Goal: Task Accomplishment & Management: Manage account settings

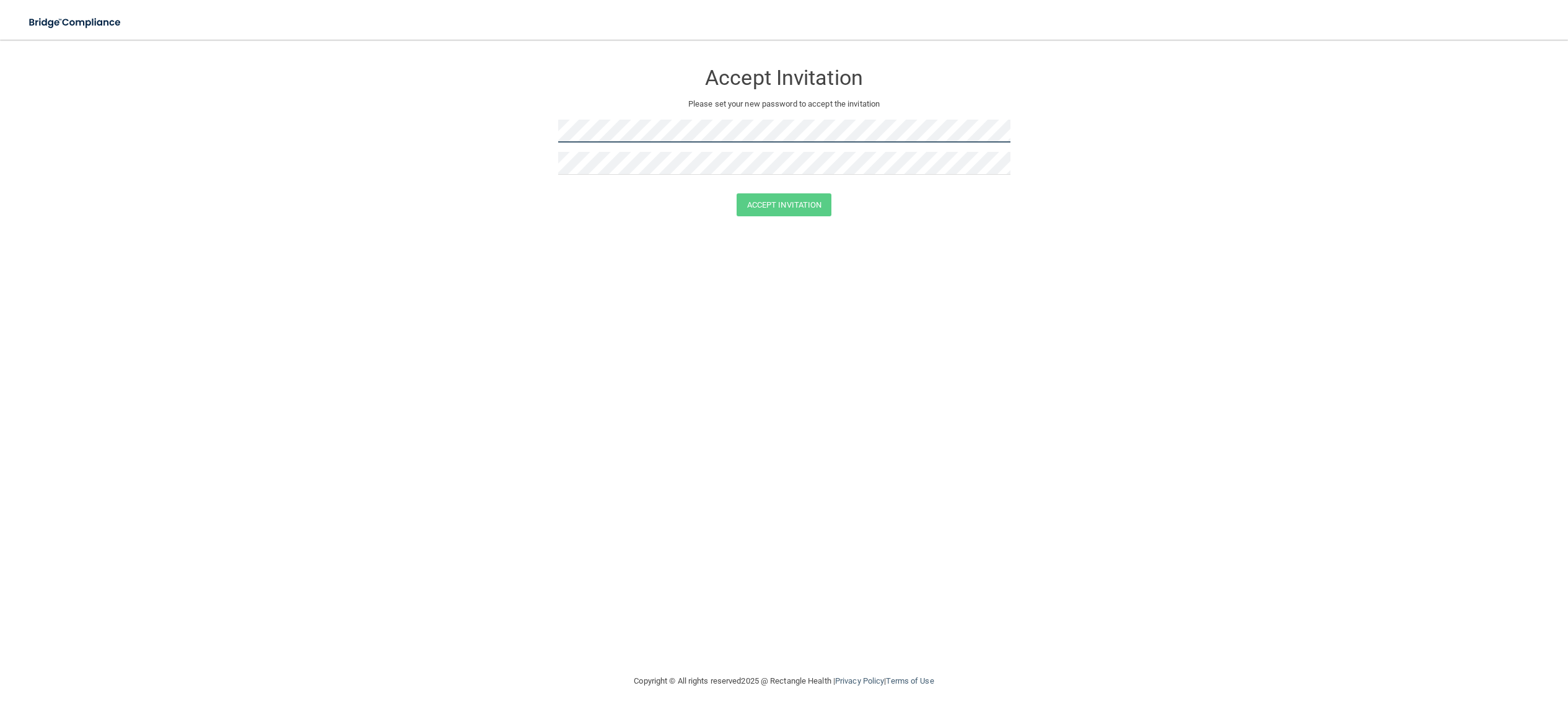
click at [498, 129] on form "Accept Invitation Please set your new password to accept the invitation Accept …" at bounding box center [784, 142] width 1518 height 179
click at [759, 208] on button "Accept Invitation" at bounding box center [784, 204] width 96 height 23
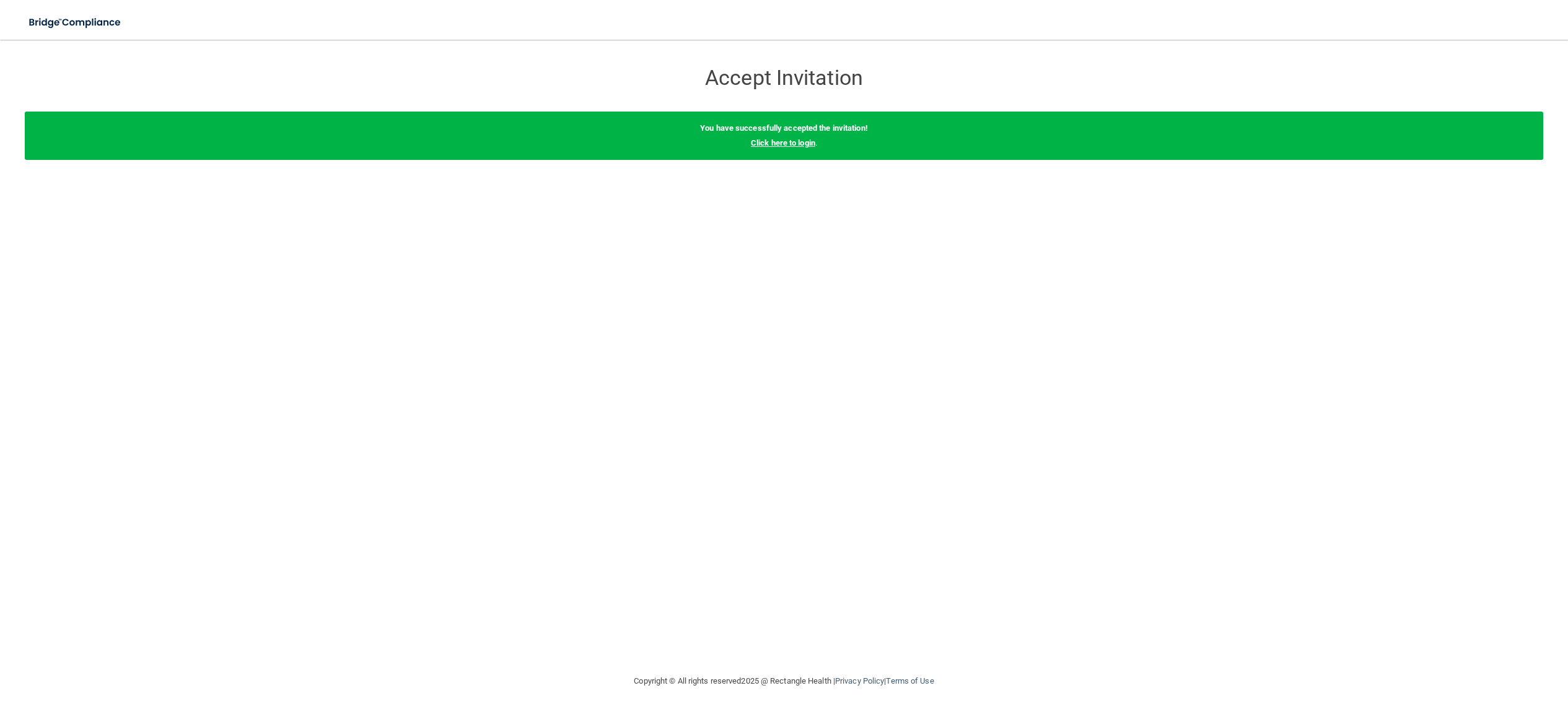
click at [791, 142] on link "Click here to login" at bounding box center [783, 143] width 65 height 10
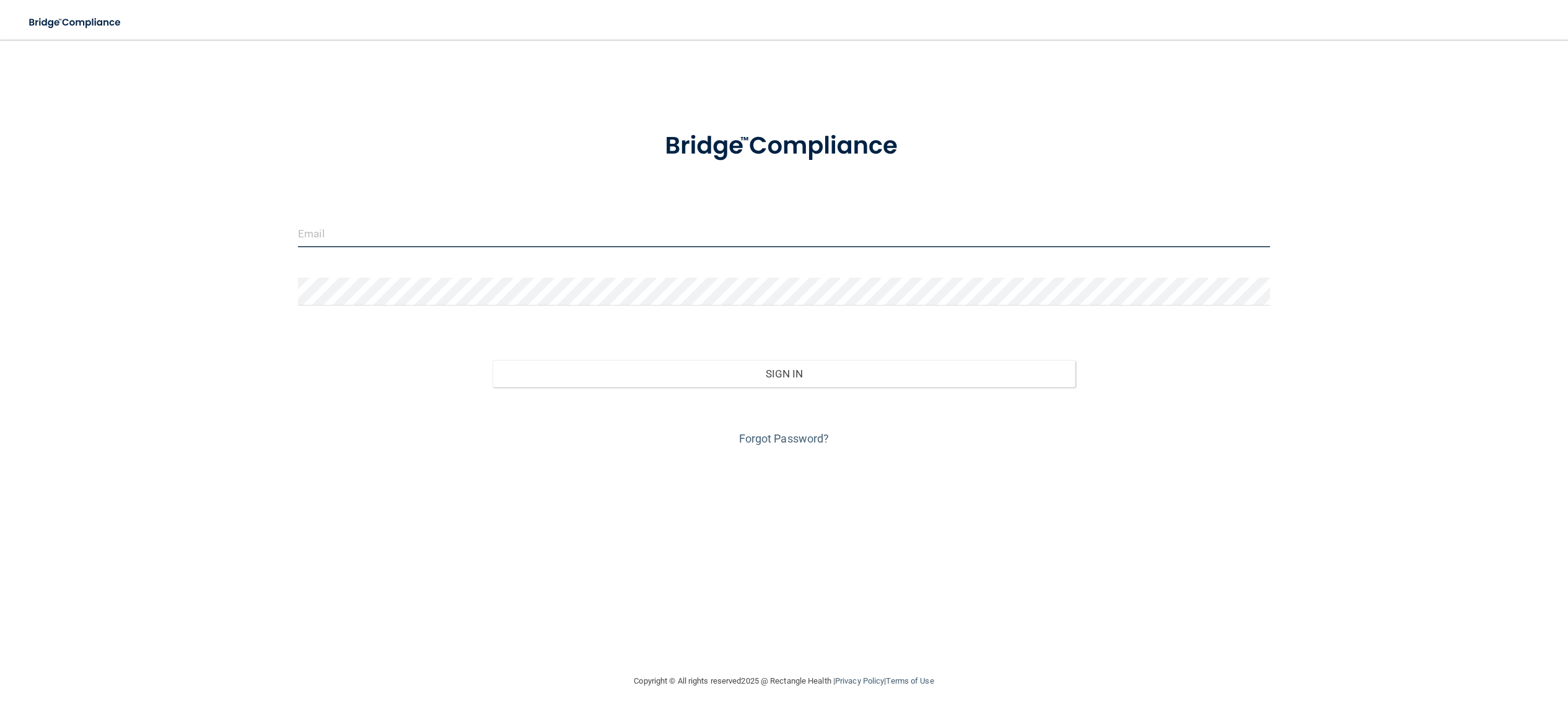
click at [513, 222] on input "email" at bounding box center [784, 233] width 972 height 28
click at [514, 230] on input "email" at bounding box center [784, 233] width 972 height 28
type input "[EMAIL_ADDRESS][DOMAIN_NAME]"
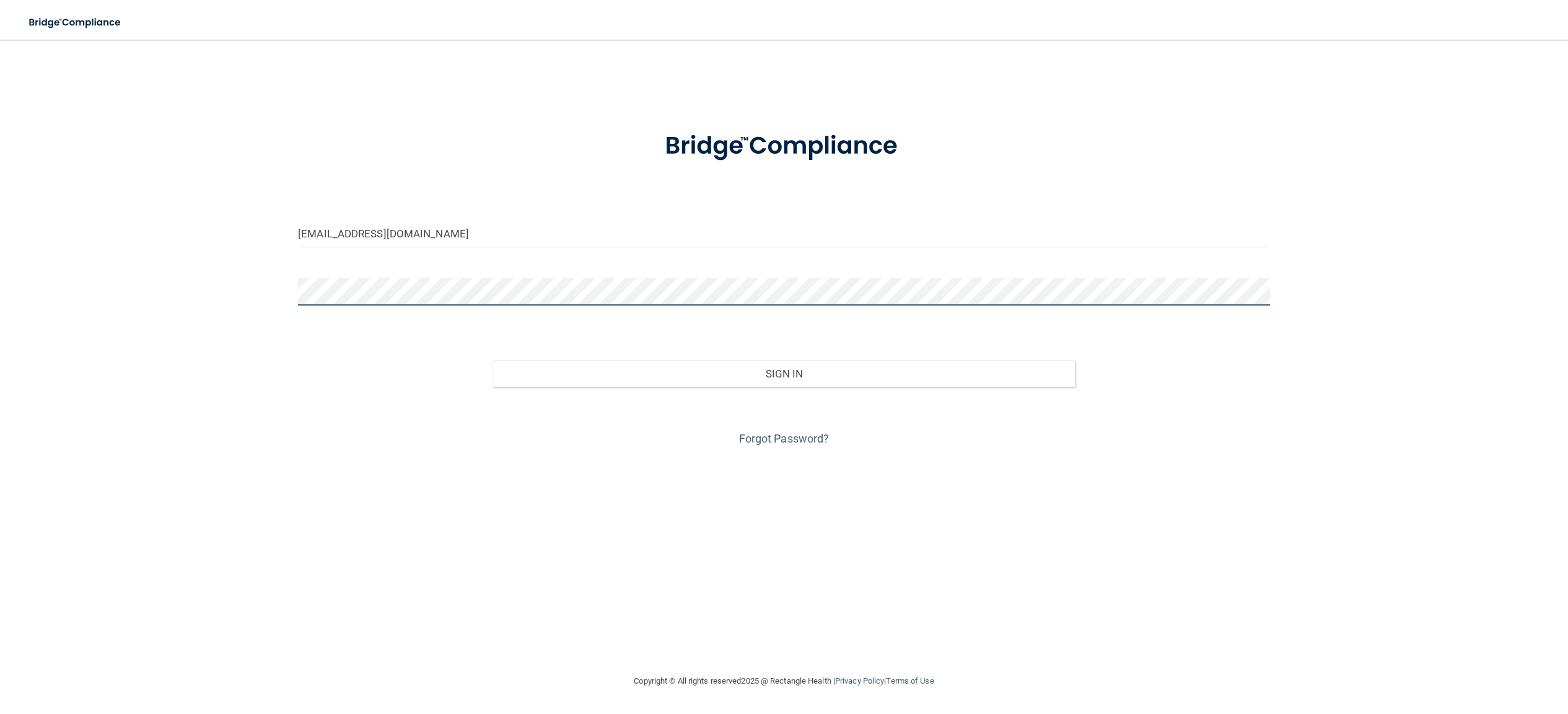
click at [492, 360] on button "Sign In" at bounding box center [784, 374] width 583 height 28
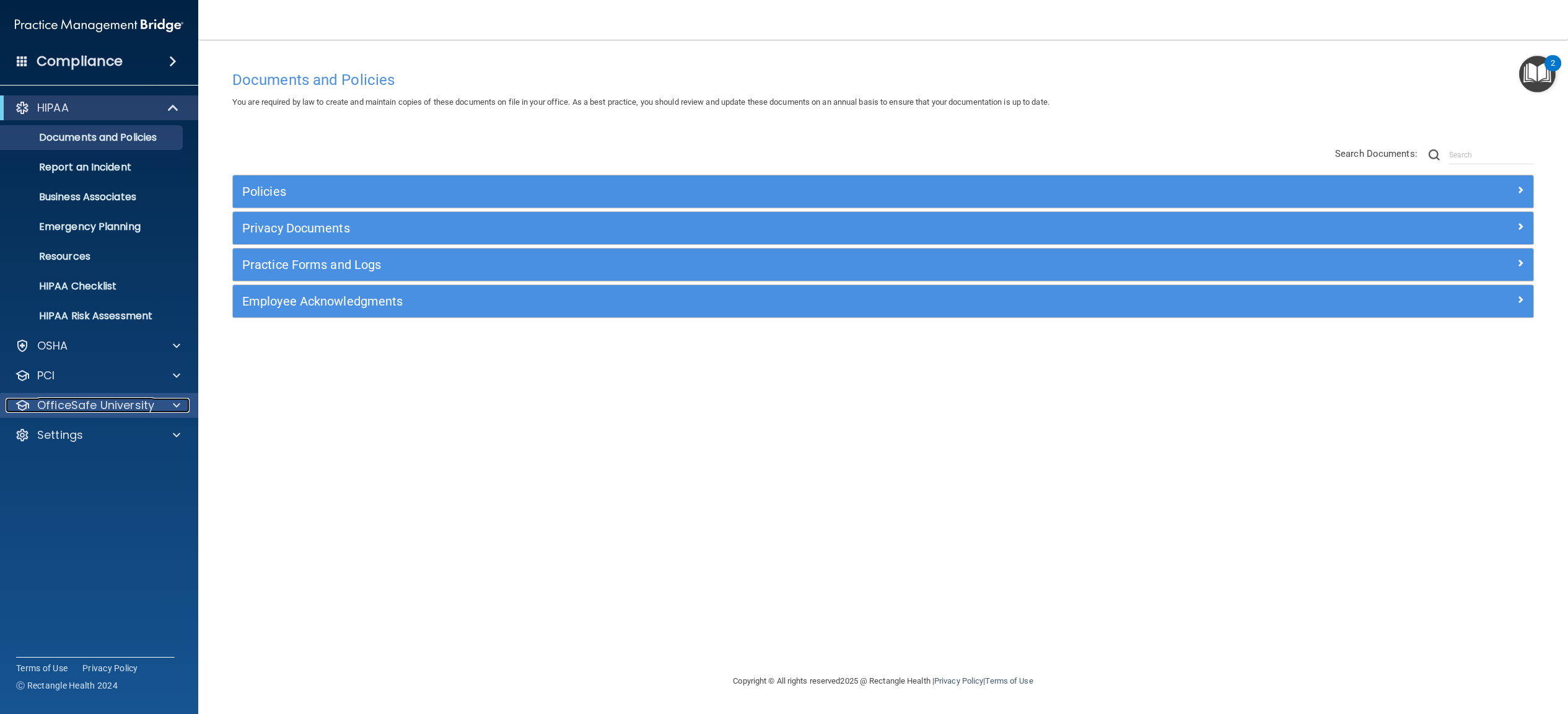
click at [184, 404] on div at bounding box center [175, 405] width 31 height 15
click at [119, 435] on div "HIPAA Training" at bounding box center [93, 435] width 169 height 12
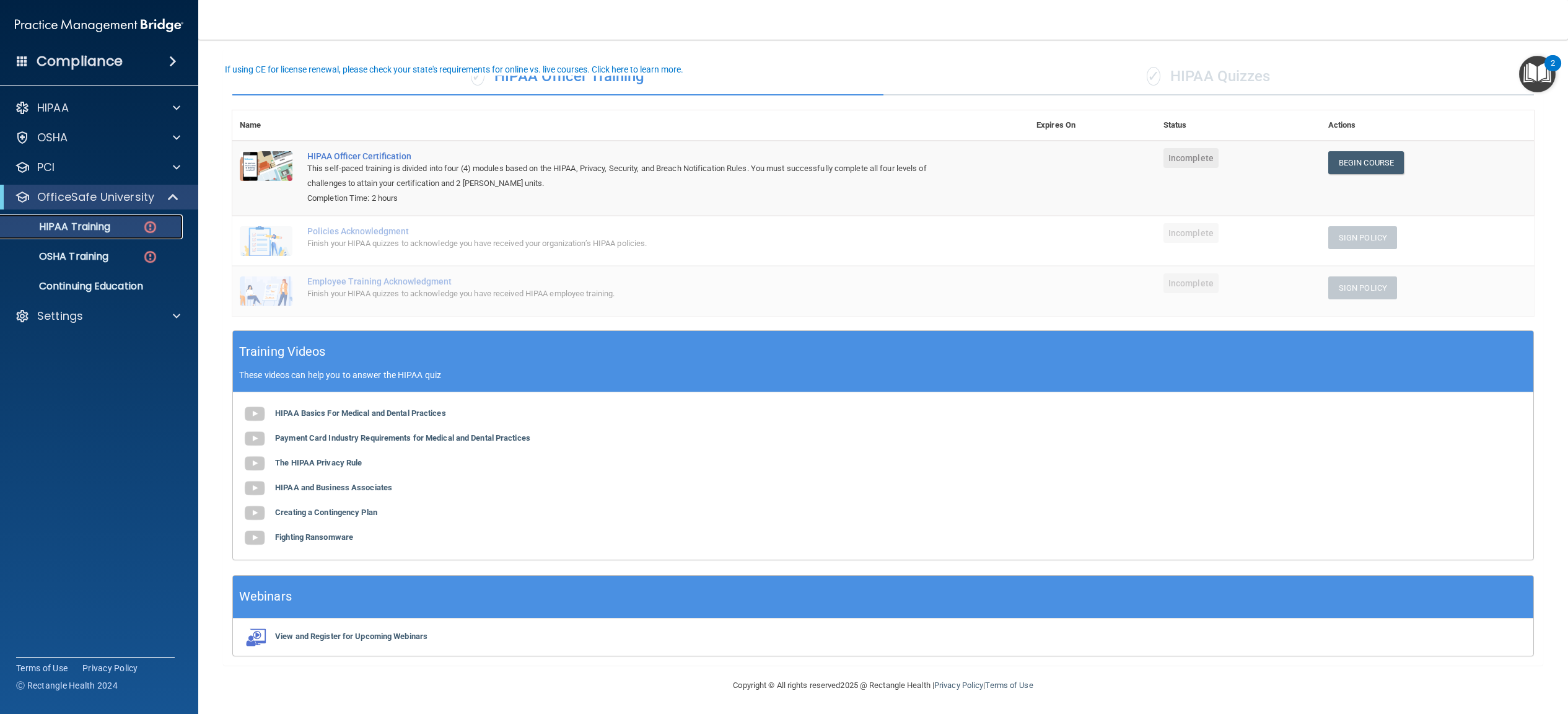
scroll to position [78, 0]
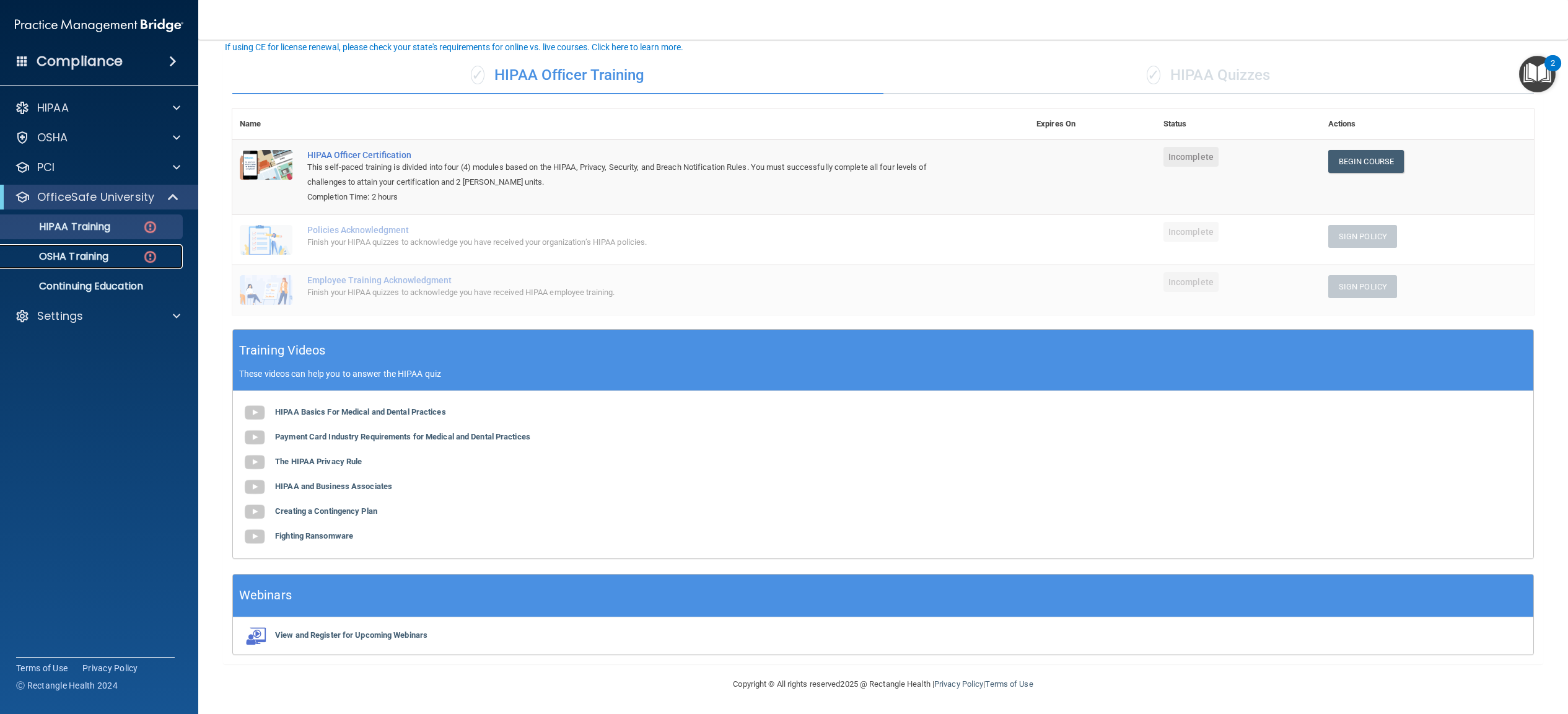
click at [109, 255] on p "OSHA Training" at bounding box center [58, 257] width 100 height 12
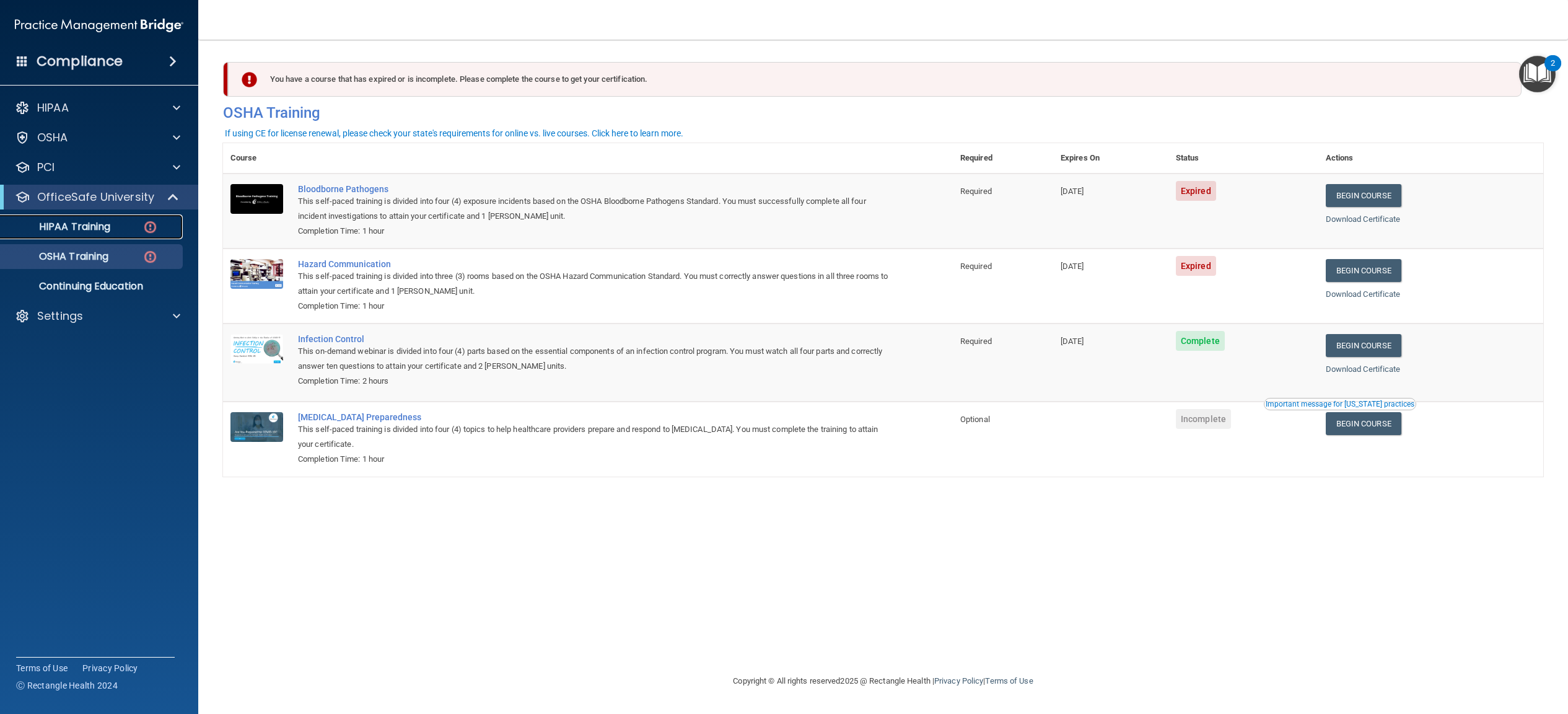
click at [103, 228] on p "HIPAA Training" at bounding box center [59, 227] width 102 height 12
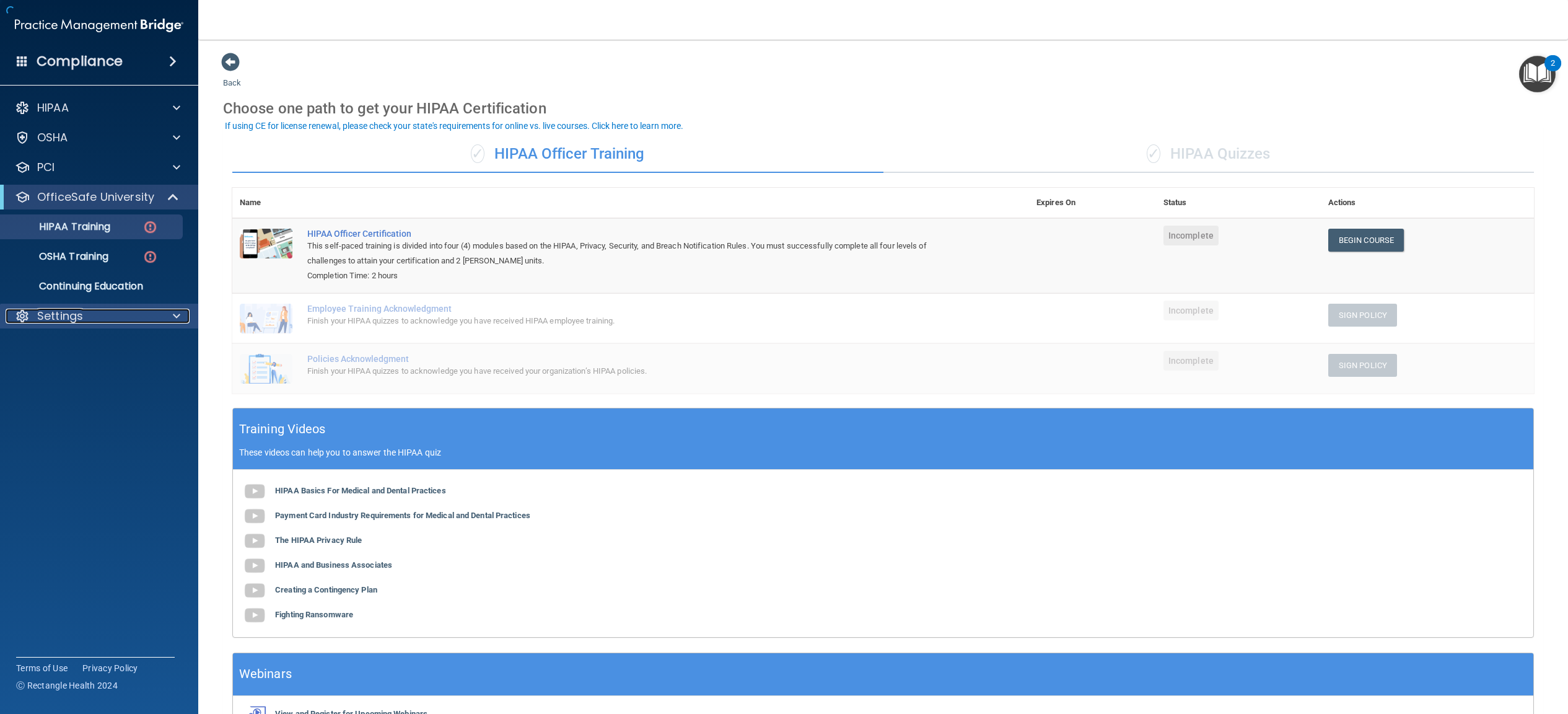
click at [86, 310] on div "Settings" at bounding box center [82, 316] width 153 height 15
click at [76, 380] on p "My Users" at bounding box center [93, 376] width 169 height 12
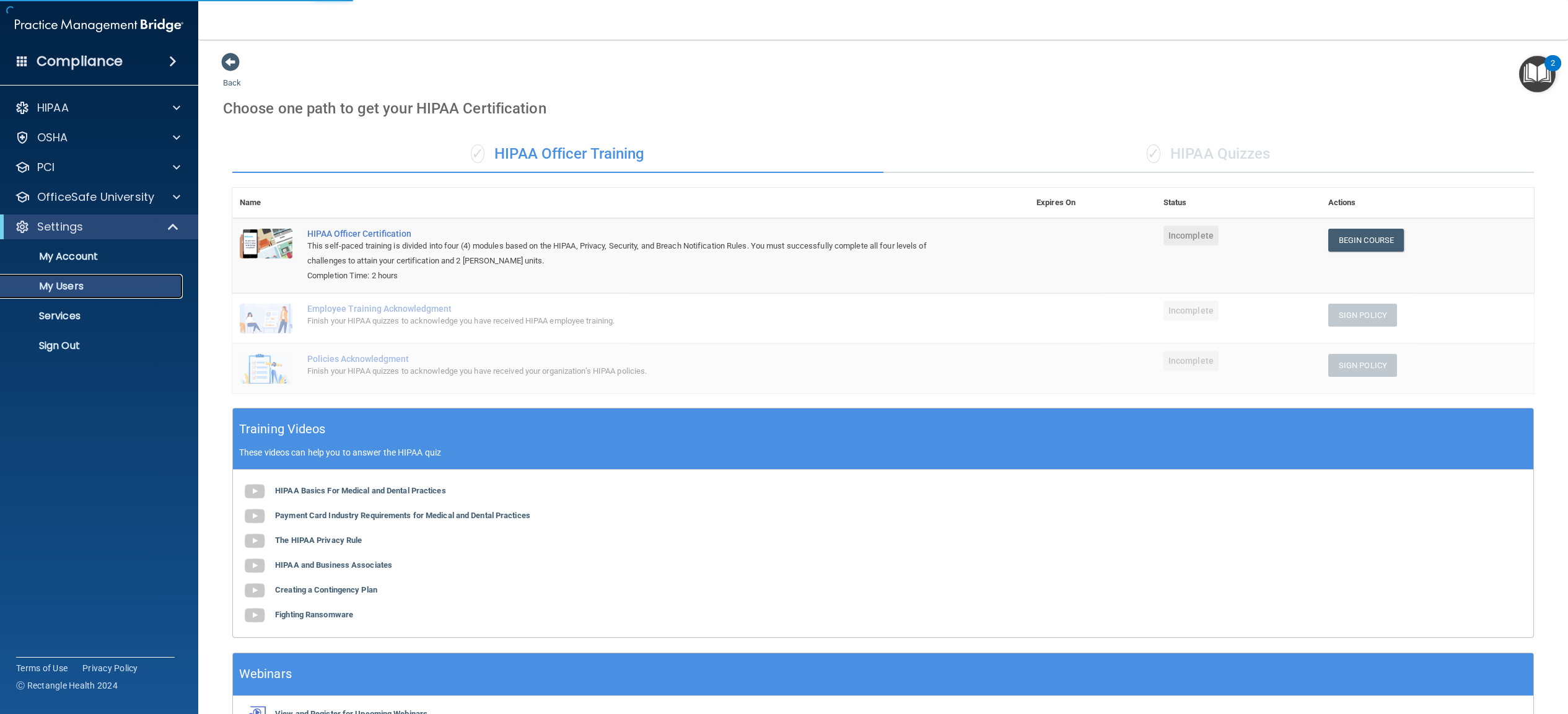
select select "20"
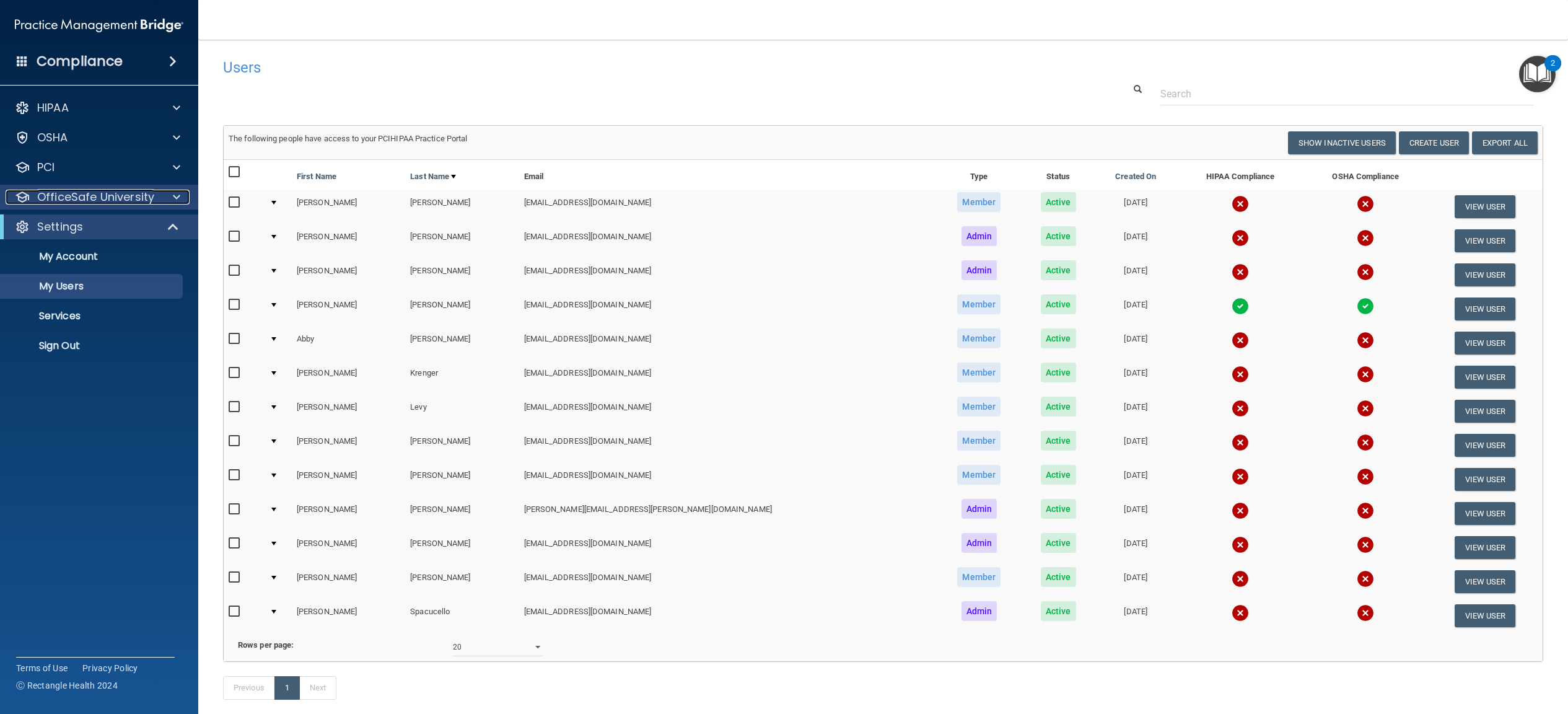
click at [60, 193] on p "OfficeSafe University" at bounding box center [96, 197] width 117 height 15
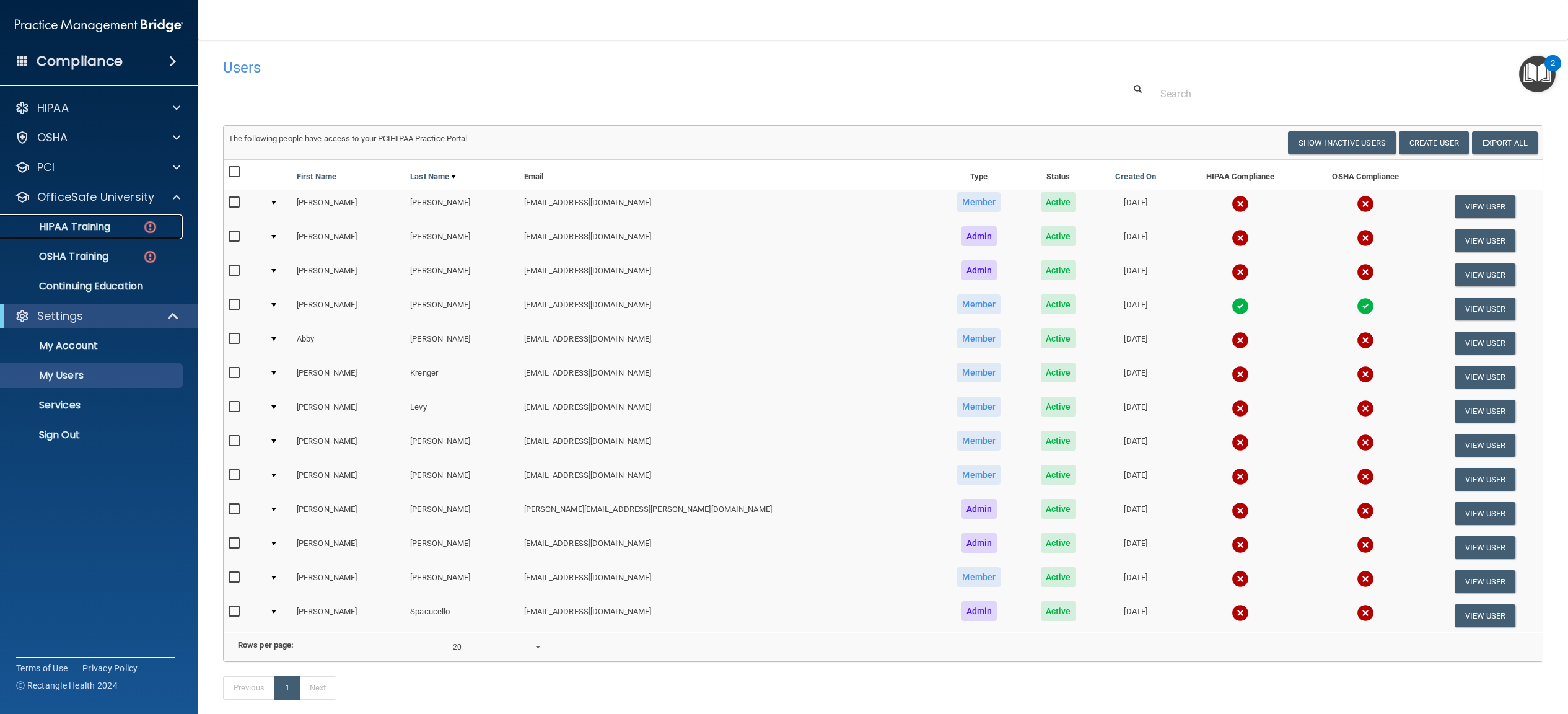
click at [60, 221] on p "HIPAA Training" at bounding box center [59, 227] width 102 height 12
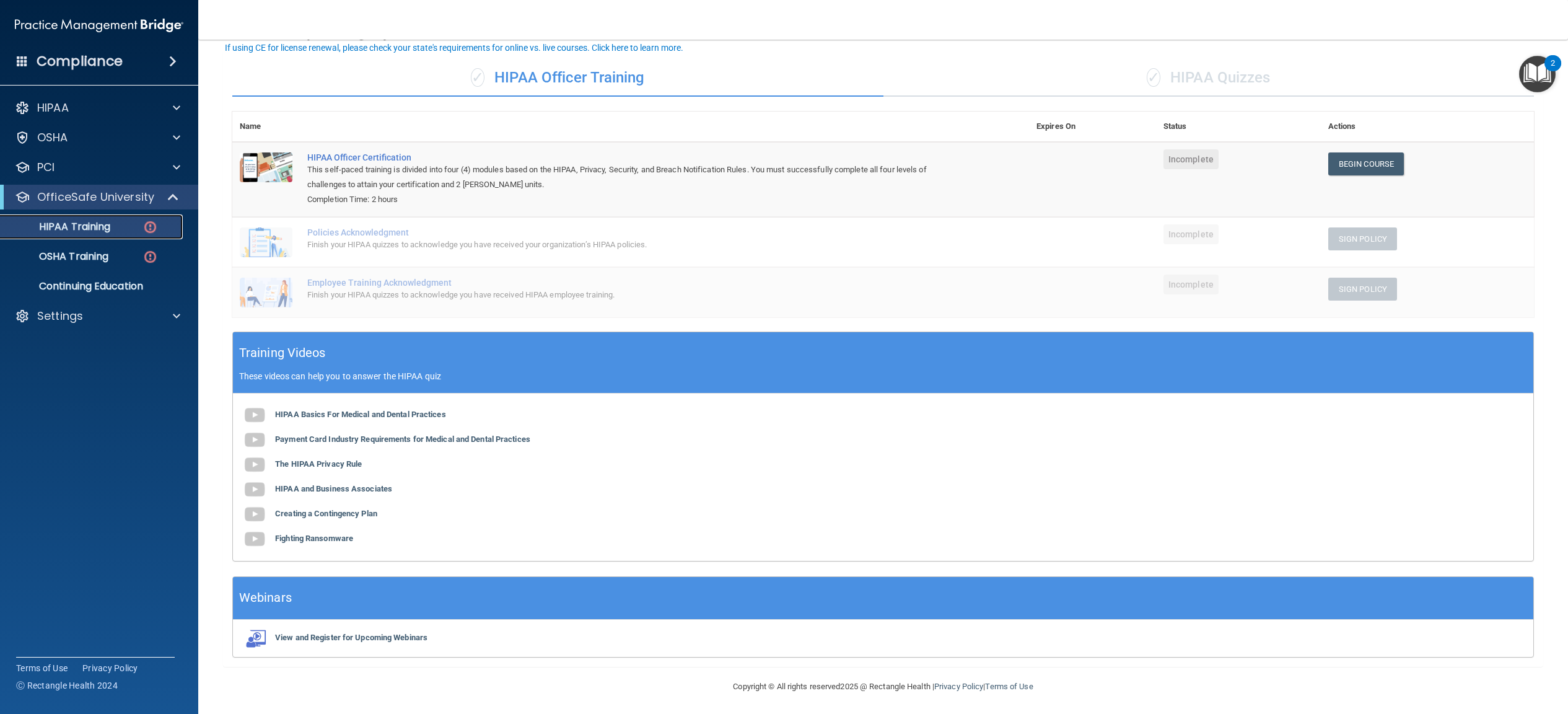
scroll to position [78, 0]
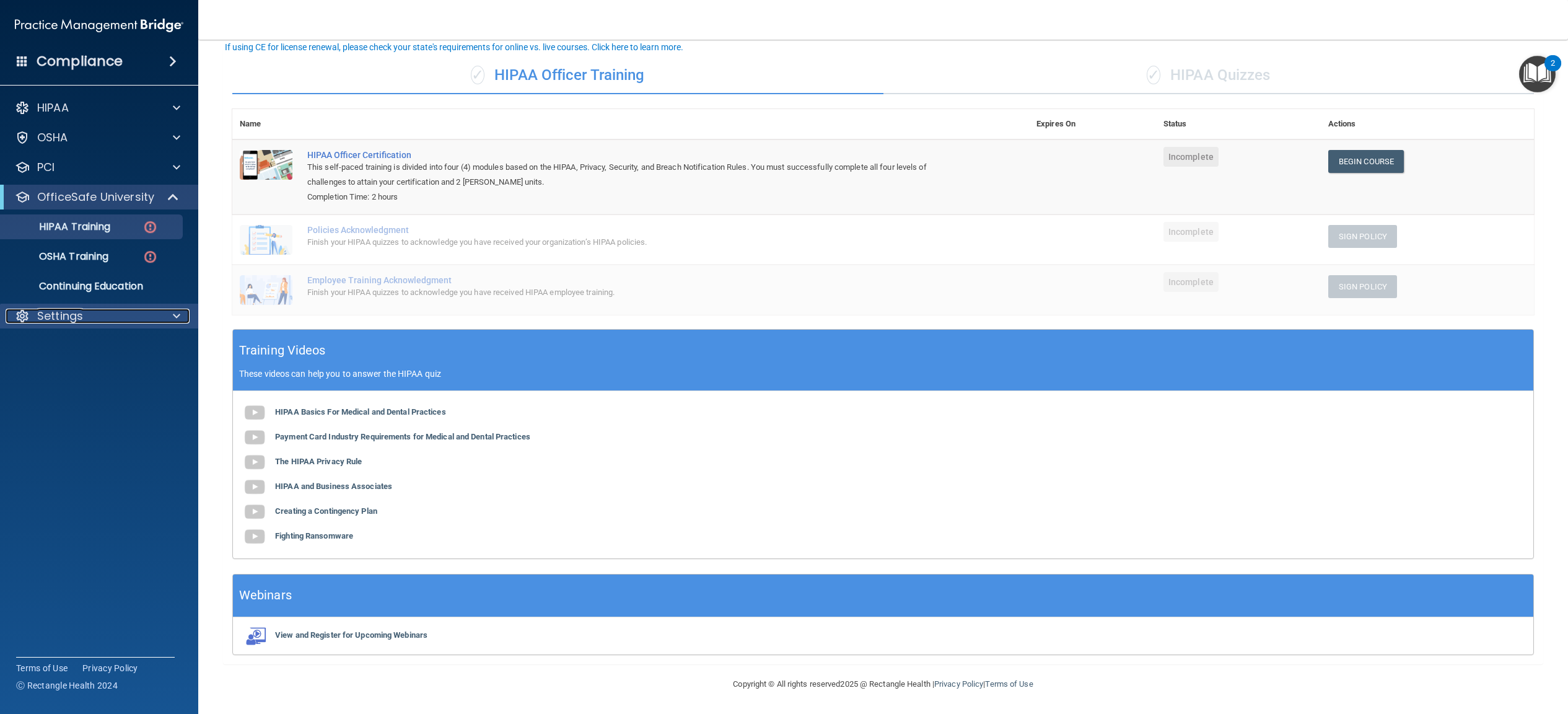
click at [107, 316] on div "Settings" at bounding box center [82, 316] width 153 height 15
click at [78, 376] on p "My Users" at bounding box center [93, 376] width 169 height 12
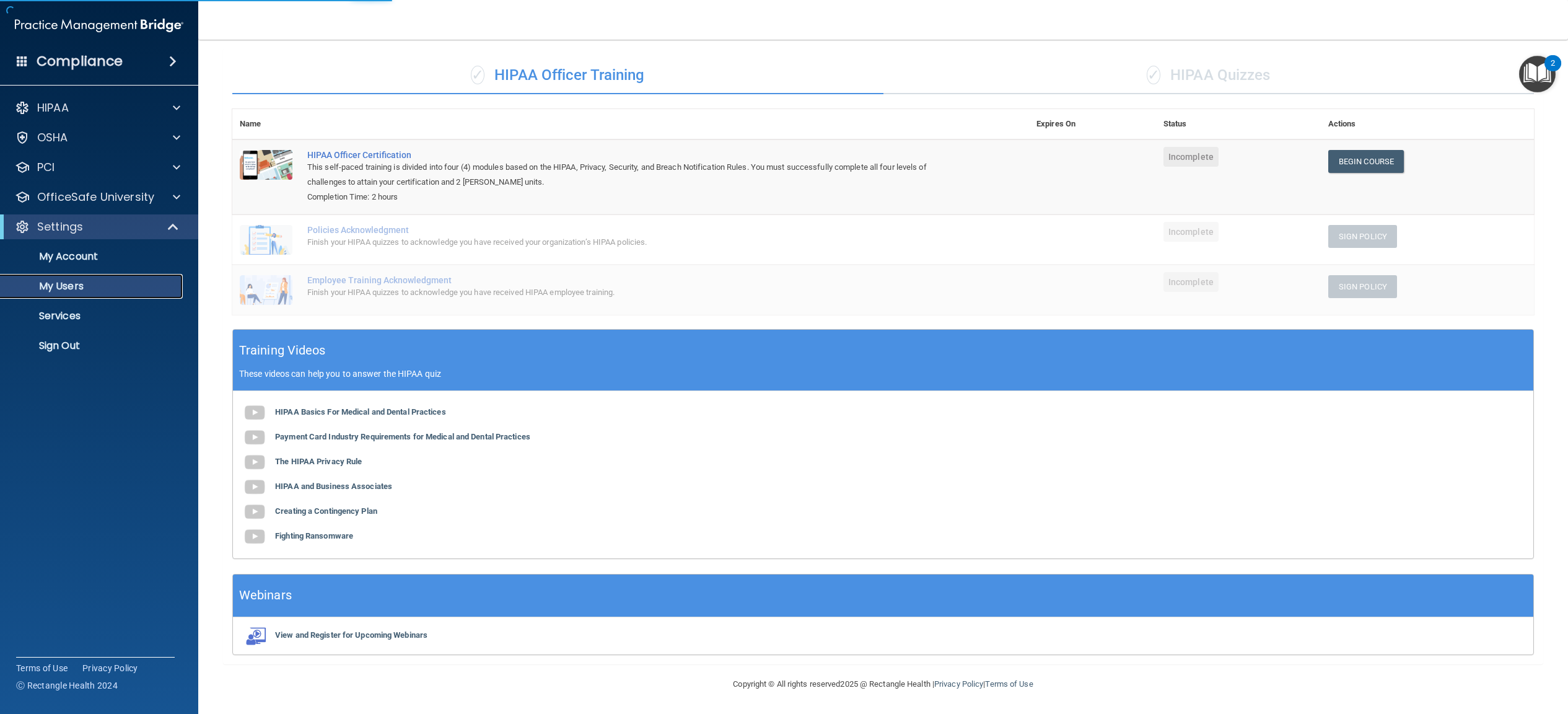
select select "20"
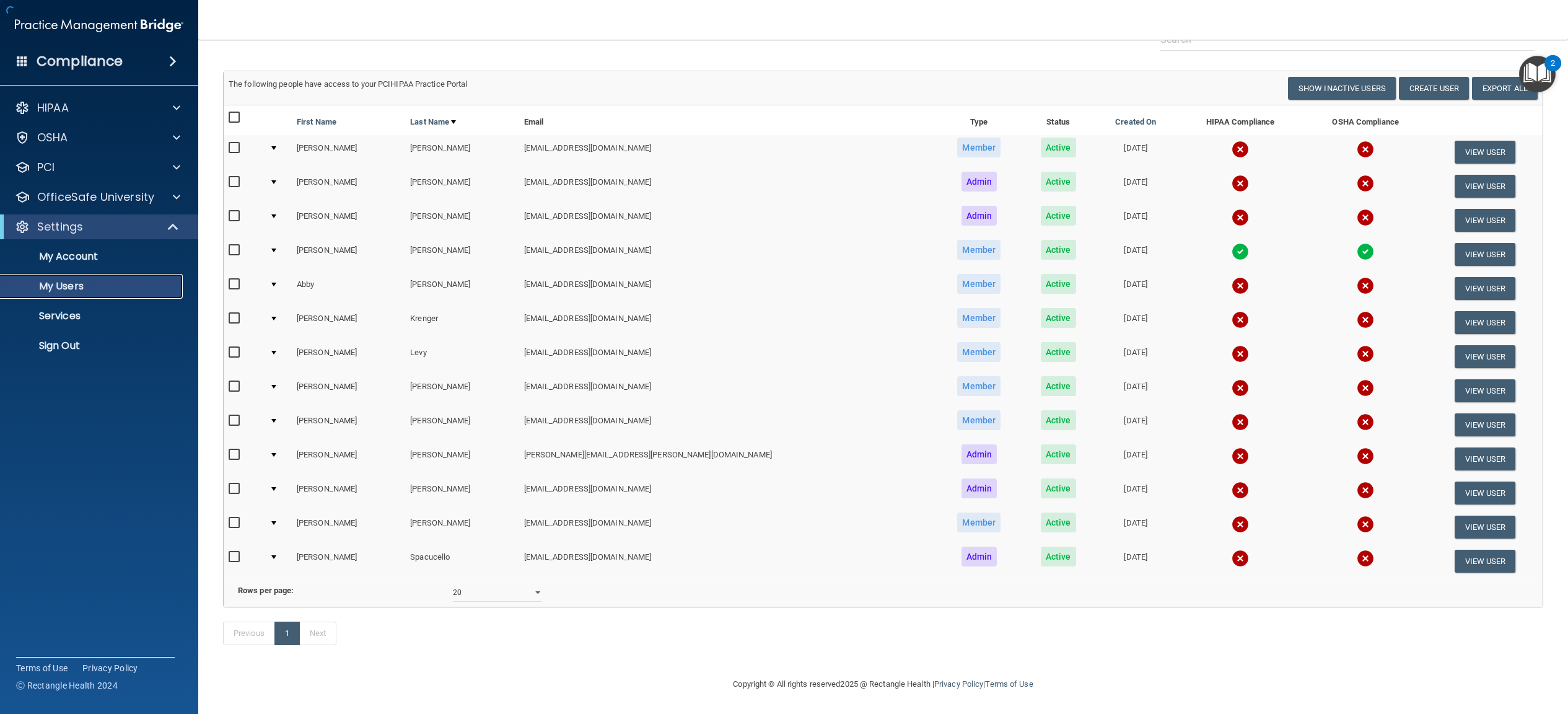
scroll to position [73, 0]
click at [234, 177] on input "checkbox" at bounding box center [235, 182] width 14 height 10
checkbox input "true"
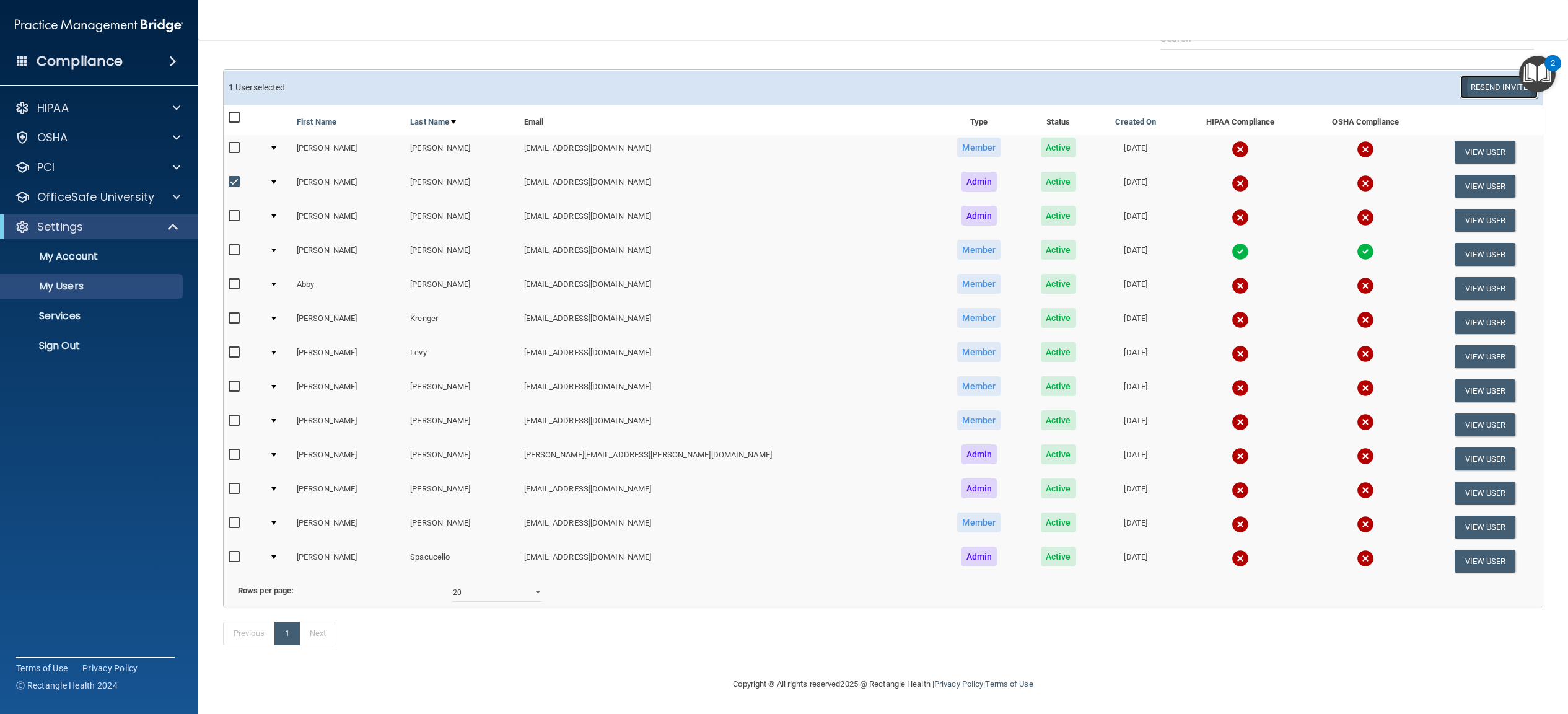
click at [1488, 76] on button "Resend Invite" at bounding box center [1499, 87] width 78 height 23
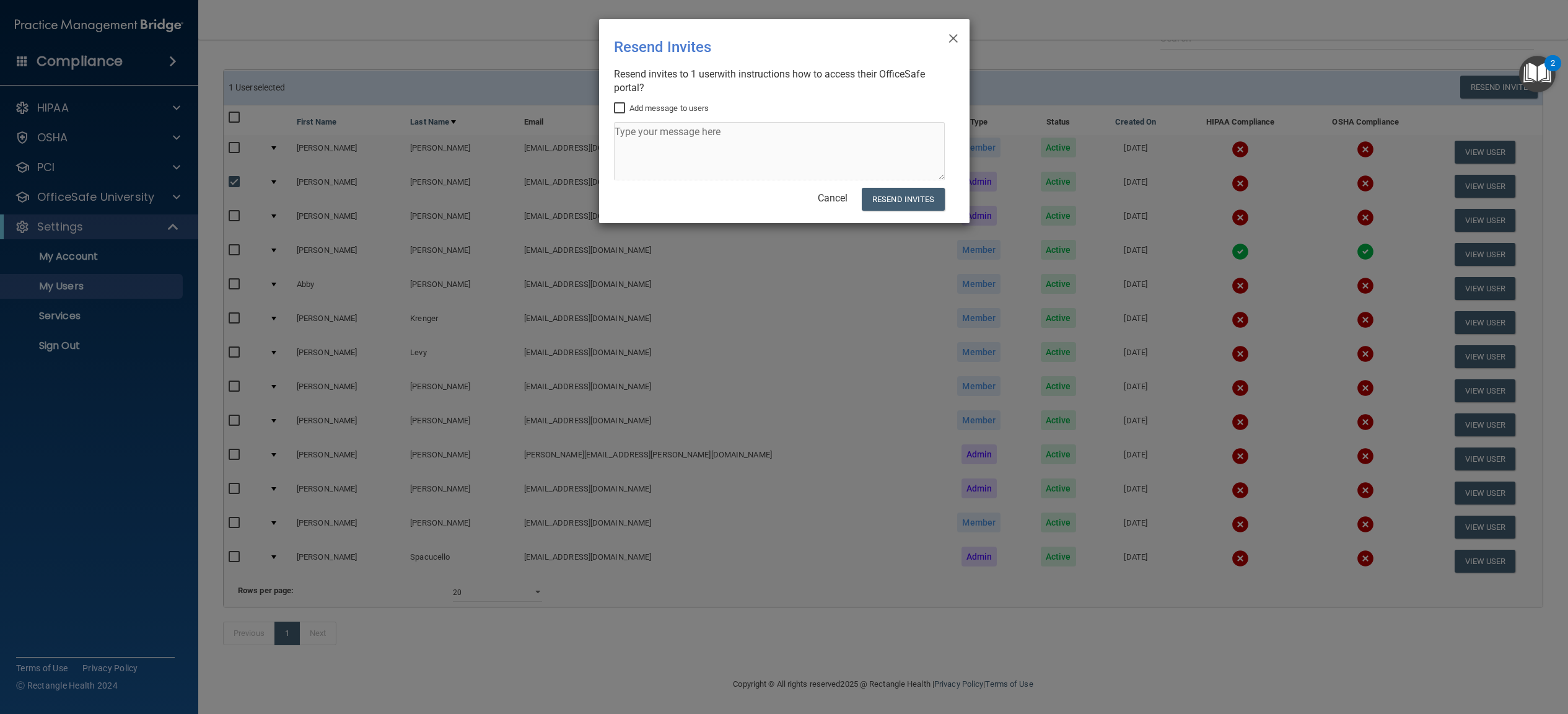
click at [617, 109] on input "Add message to users" at bounding box center [621, 108] width 14 height 10
checkbox input "true"
click at [627, 133] on textarea at bounding box center [779, 151] width 331 height 58
type textarea "Use different pw"
click at [910, 199] on button "Resend Invites" at bounding box center [903, 199] width 82 height 23
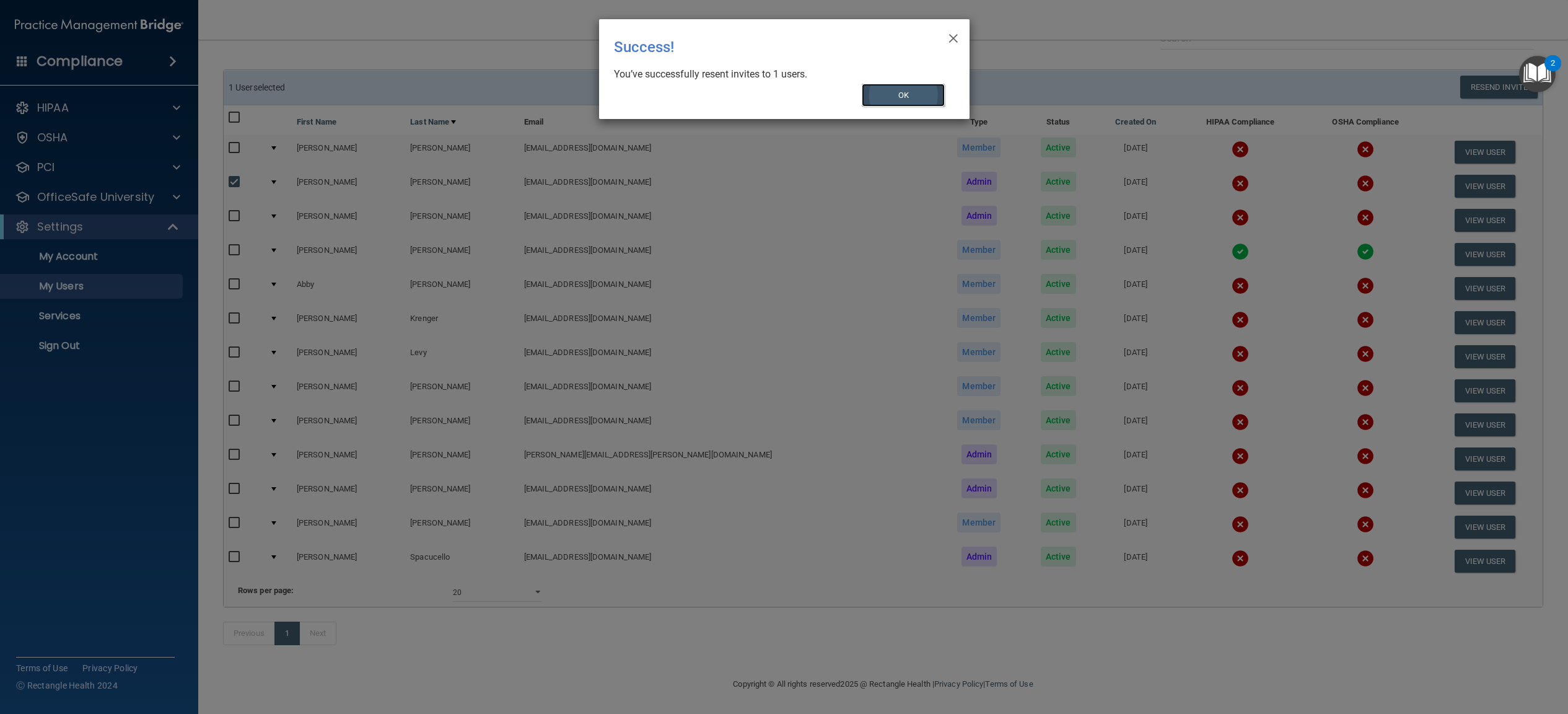
click at [872, 85] on button "OK" at bounding box center [903, 95] width 83 height 23
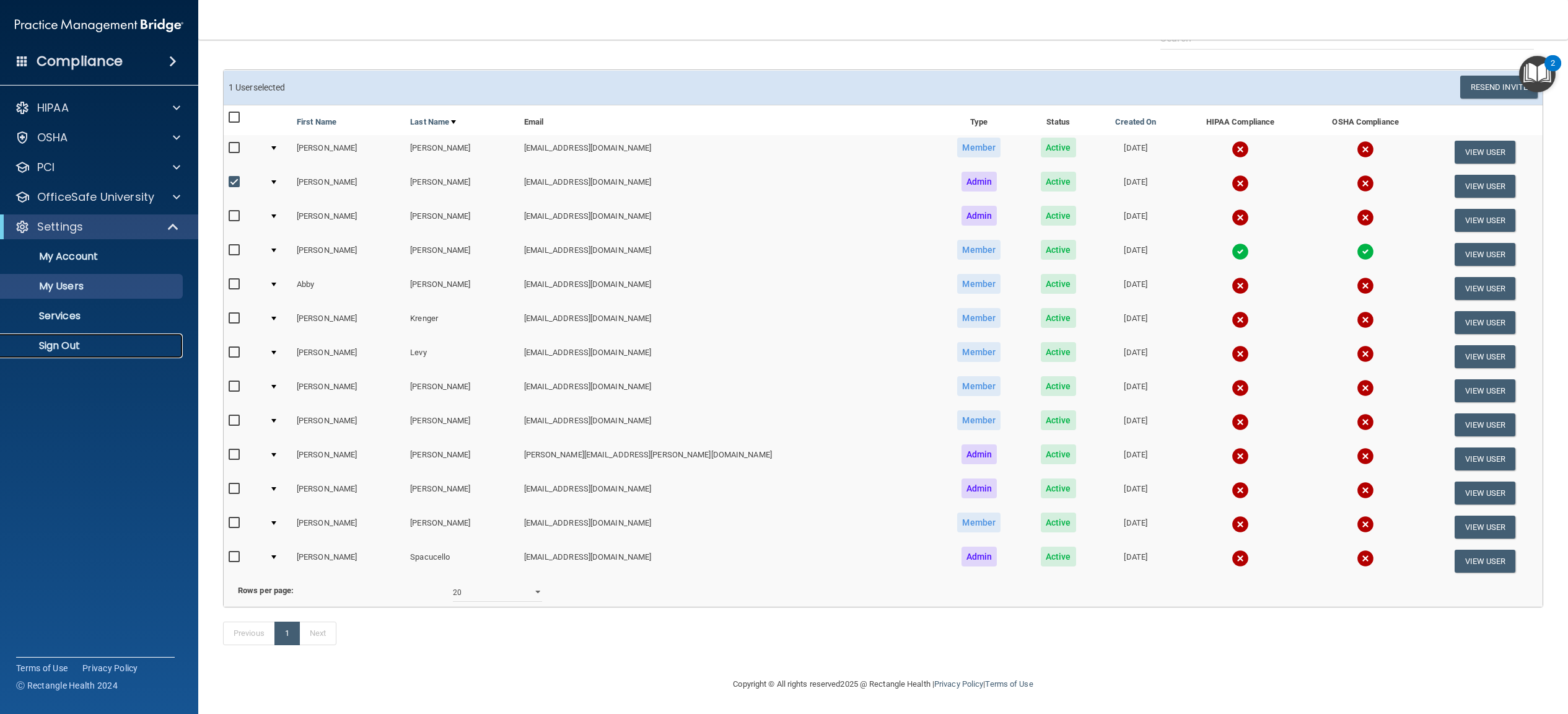
click at [58, 347] on p "Sign Out" at bounding box center [93, 346] width 169 height 12
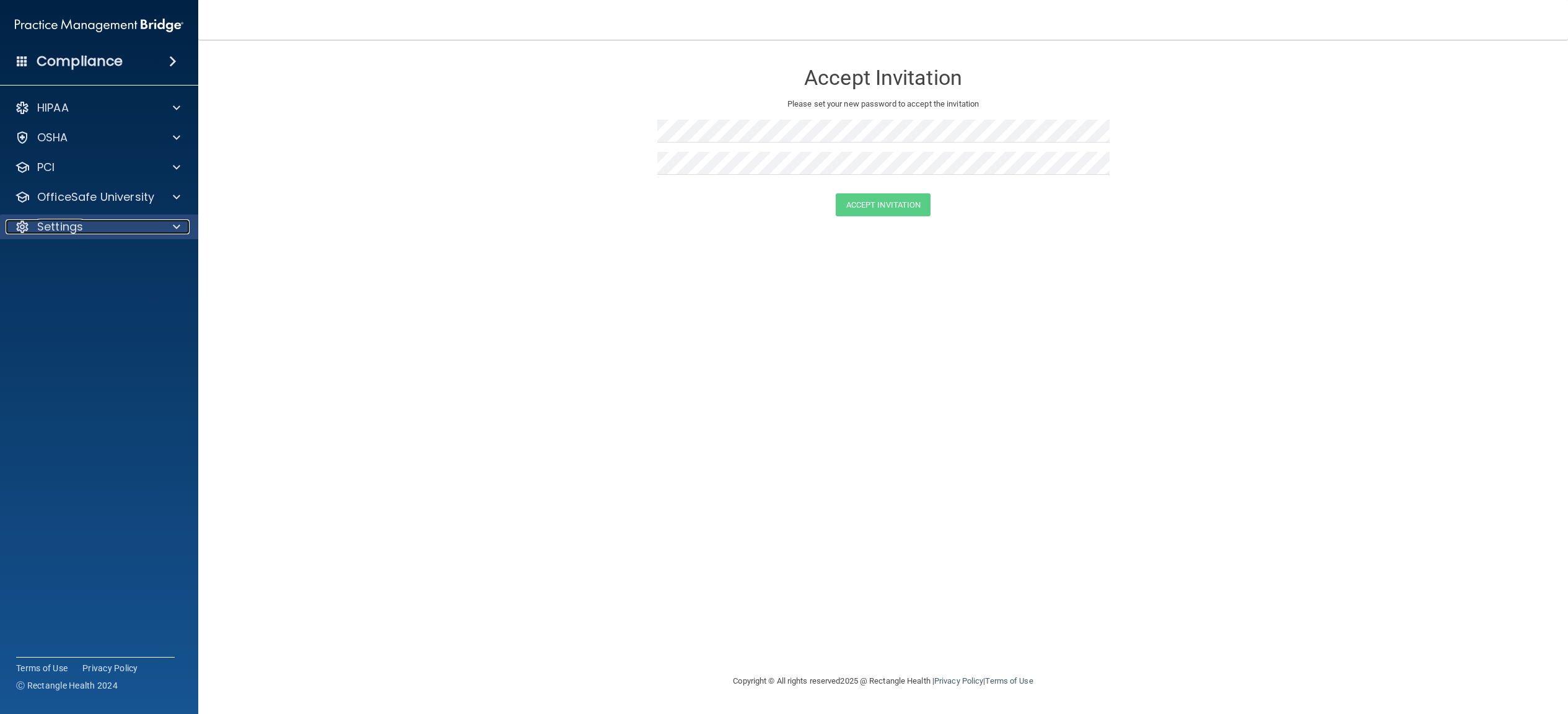
click at [72, 230] on p "Settings" at bounding box center [60, 227] width 46 height 15
click at [70, 345] on p "Sign Out" at bounding box center [93, 346] width 169 height 12
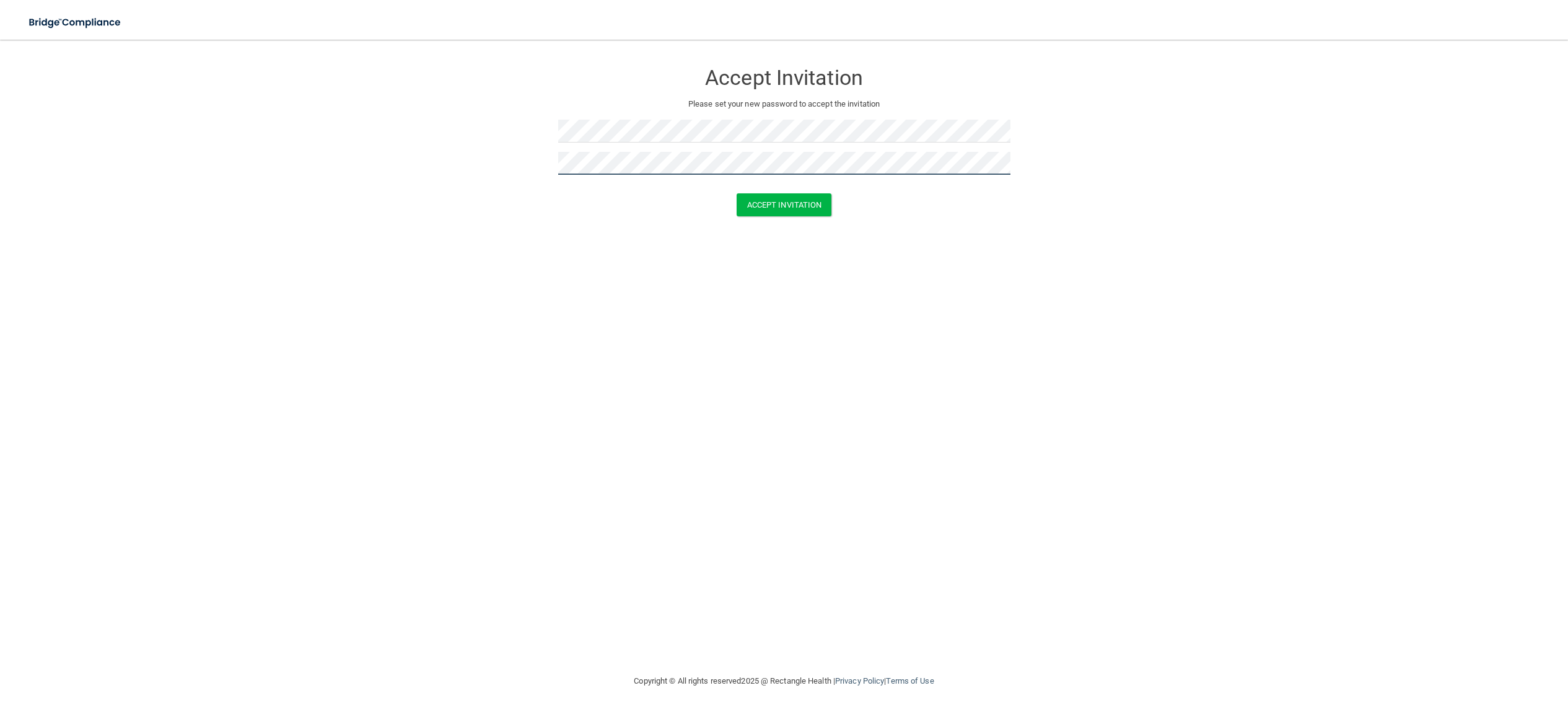
click at [736, 193] on button "Accept Invitation" at bounding box center [784, 204] width 96 height 23
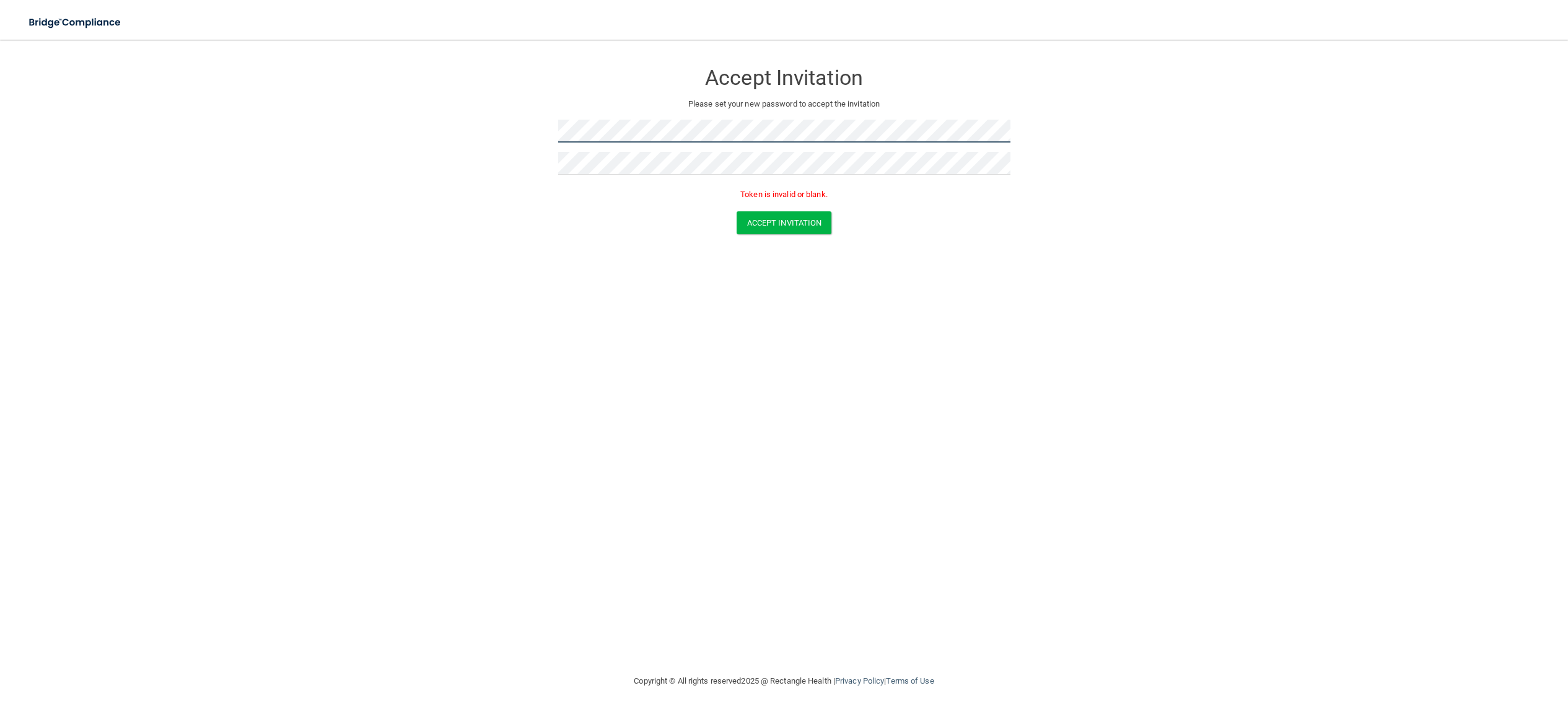
click at [485, 123] on form "Accept Invitation Please set your new password to accept the invitation Token i…" at bounding box center [784, 151] width 1518 height 197
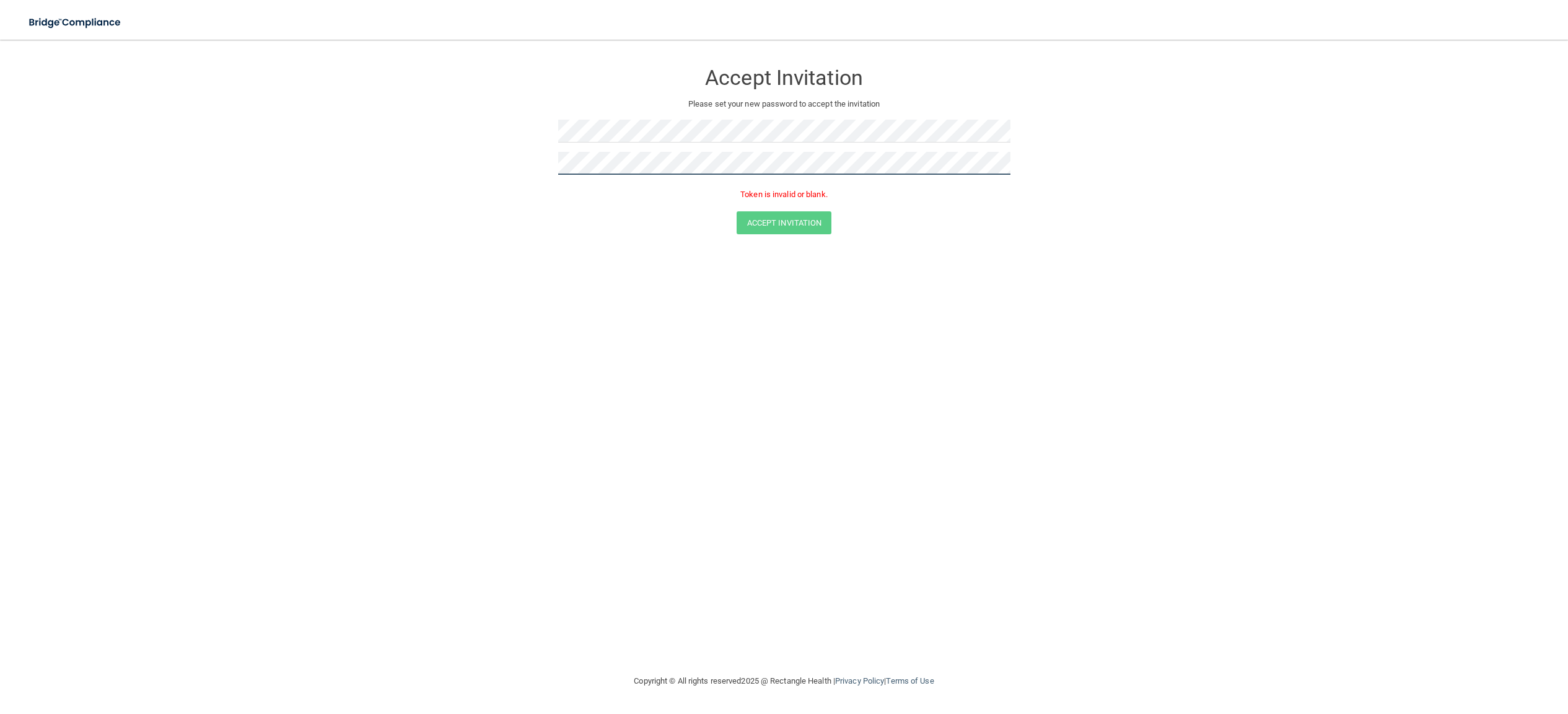
click at [501, 155] on form "Accept Invitation Please set your new password to accept the invitation Token i…" at bounding box center [784, 151] width 1518 height 197
click at [736, 211] on button "Accept Invitation" at bounding box center [784, 222] width 96 height 23
click at [760, 149] on div at bounding box center [784, 136] width 452 height 32
click at [736, 193] on button "Accept Invitation" at bounding box center [784, 204] width 96 height 23
